Goal: Task Accomplishment & Management: Manage account settings

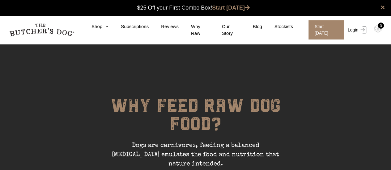
click at [354, 28] on link "Login" at bounding box center [356, 29] width 20 height 19
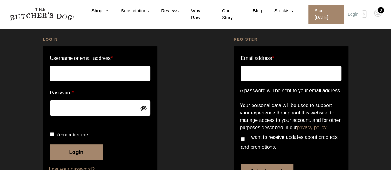
scroll to position [62, 0]
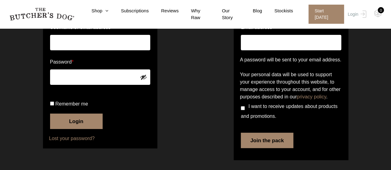
type input "[PERSON_NAME].[PERSON_NAME]"
click at [75, 129] on button "Login" at bounding box center [76, 121] width 53 height 15
click at [81, 124] on button "Login" at bounding box center [76, 121] width 53 height 15
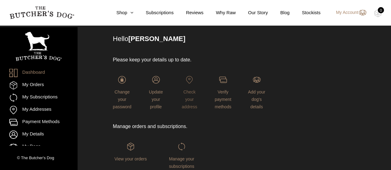
scroll to position [62, 0]
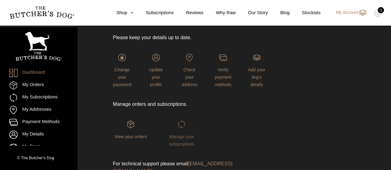
click at [183, 139] on span "Manage your subscriptions" at bounding box center [181, 140] width 25 height 12
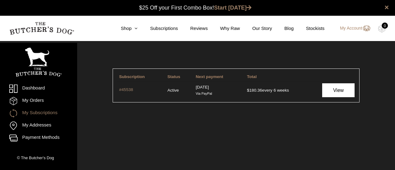
click at [339, 92] on link "View" at bounding box center [338, 90] width 32 height 14
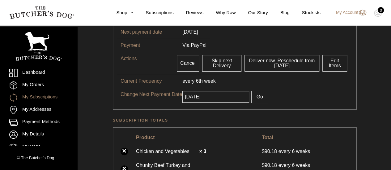
scroll to position [124, 0]
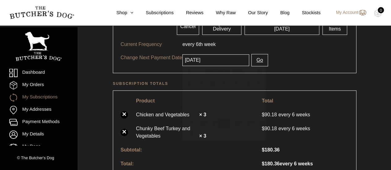
click at [209, 60] on input "2025-09-25" at bounding box center [215, 60] width 67 height 12
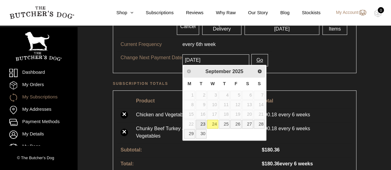
drag, startPoint x: 203, startPoint y: 59, endPoint x: 206, endPoint y: 69, distance: 10.6
click at [203, 60] on input "2025-09-02" at bounding box center [215, 60] width 67 height 12
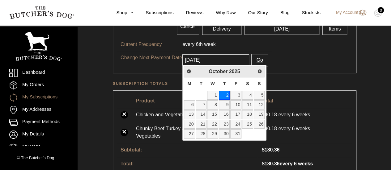
type input "2025-10-02"
click at [253, 58] on button "Go" at bounding box center [259, 60] width 16 height 12
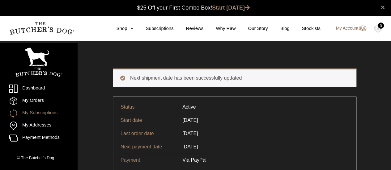
click at [344, 28] on link "My Account" at bounding box center [348, 28] width 36 height 7
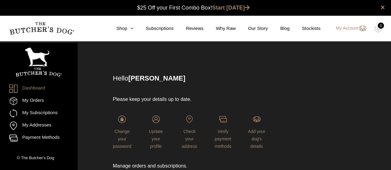
click at [348, 29] on link "My Account" at bounding box center [348, 28] width 36 height 7
